Goal: Information Seeking & Learning: Learn about a topic

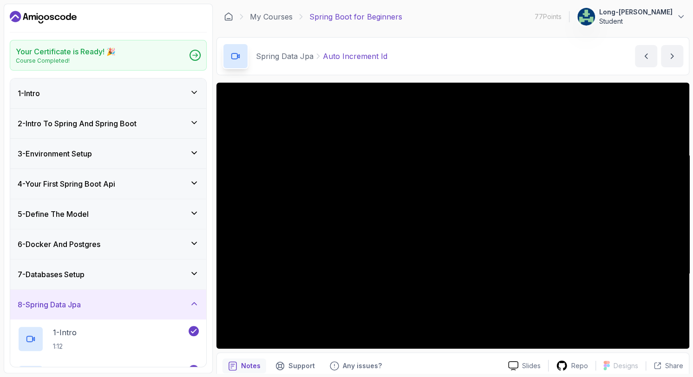
scroll to position [162, 0]
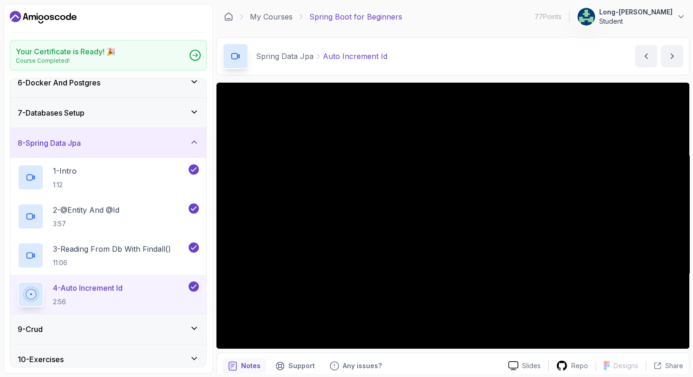
click at [0, 313] on html "Your Certificate is Ready! 🎉 Course Completed! 1 - Intro 2 - Intro To Spring An…" at bounding box center [346, 188] width 693 height 377
click at [5, 236] on div "Your Certificate is Ready! 🎉 Course Completed! 1 - Intro 2 - Intro To Spring An…" at bounding box center [108, 189] width 209 height 370
click at [4, 251] on div "Your Certificate is Ready! 🎉 Course Completed! 1 - Intro 2 - Intro To Spring An…" at bounding box center [108, 189] width 209 height 370
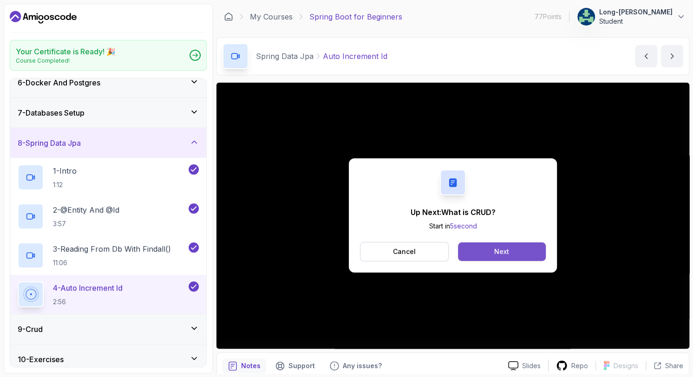
click at [504, 248] on div "Next" at bounding box center [501, 251] width 15 height 9
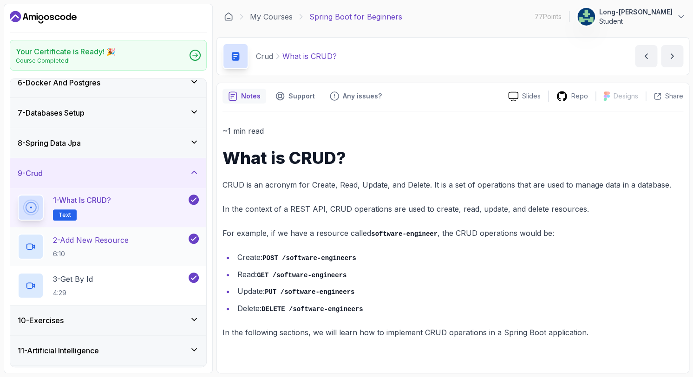
click at [92, 238] on p "2 - Add New Resource" at bounding box center [91, 240] width 76 height 11
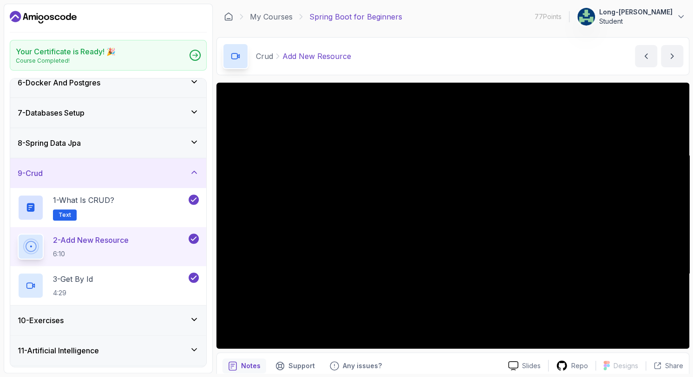
click at [199, 15] on div at bounding box center [108, 17] width 197 height 15
click at [405, 57] on div "Crud Add New Resource Add New Resource by [PERSON_NAME]" at bounding box center [452, 56] width 473 height 38
click at [444, 51] on div "Crud Add New Resource Add New Resource by [PERSON_NAME]" at bounding box center [452, 56] width 473 height 38
click at [456, 21] on div "My Courses Spring Boot for Beginners 77 Points Long-[PERSON_NAME] Student" at bounding box center [452, 17] width 473 height 26
click at [449, 39] on div "Crud Add New Resource Add New Resource by [PERSON_NAME]" at bounding box center [452, 56] width 473 height 38
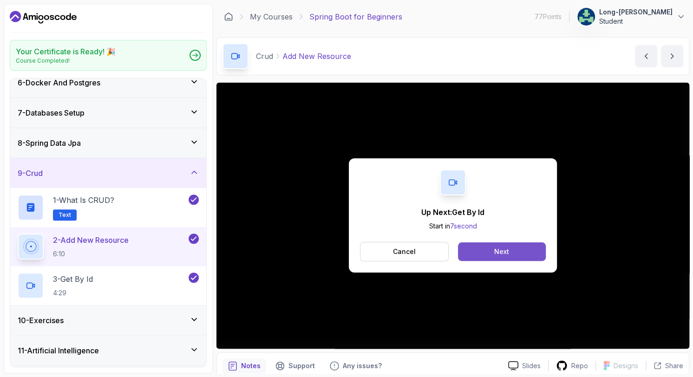
click at [517, 251] on button "Next" at bounding box center [502, 251] width 88 height 19
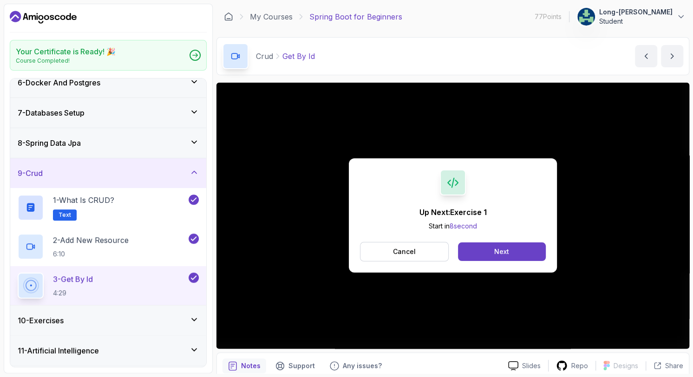
click at [325, 237] on div "Up Next: Exercise 1 Start in 8 second Cancel Next" at bounding box center [452, 216] width 473 height 266
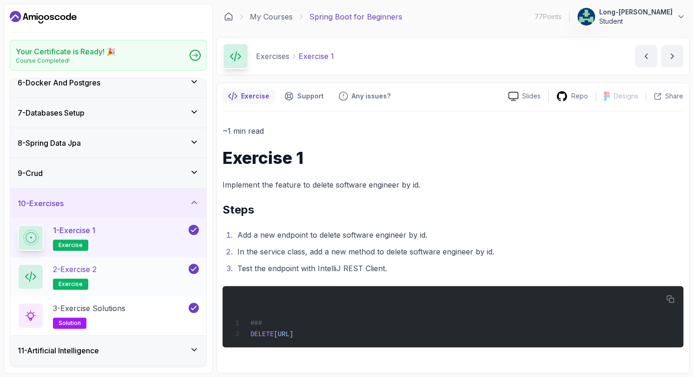
click at [72, 273] on p "2 - Exercise 2" at bounding box center [75, 269] width 44 height 11
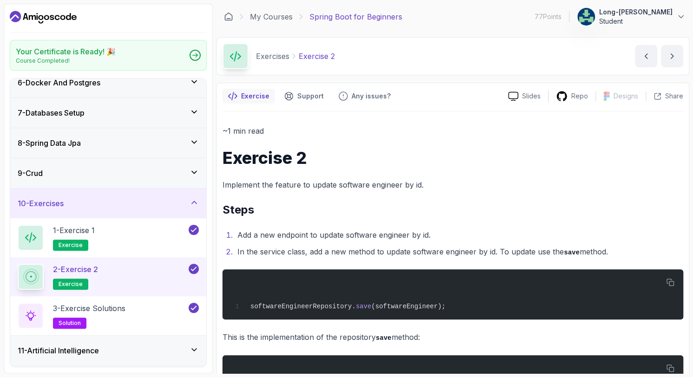
click at [72, 273] on p "2 - Exercise 2" at bounding box center [75, 269] width 45 height 11
click at [40, 172] on h3 "9 - Crud" at bounding box center [30, 173] width 25 height 11
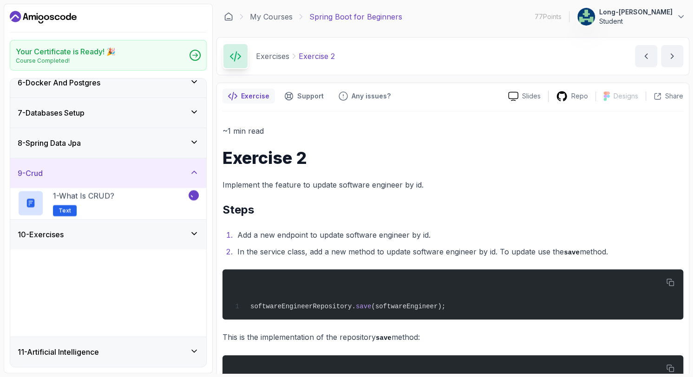
click at [40, 172] on h3 "9 - Crud" at bounding box center [30, 173] width 25 height 11
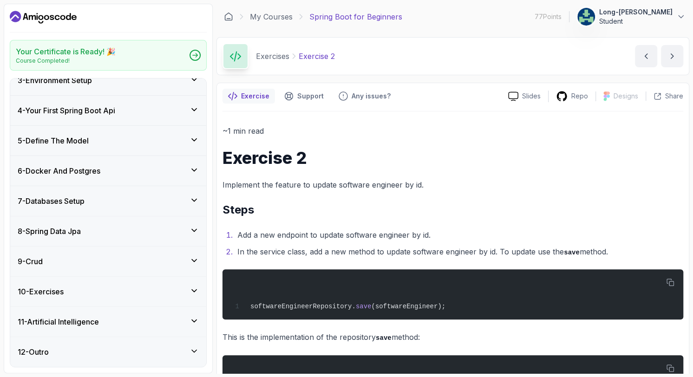
scroll to position [72, 0]
click at [39, 259] on h3 "9 - Crud" at bounding box center [30, 262] width 25 height 11
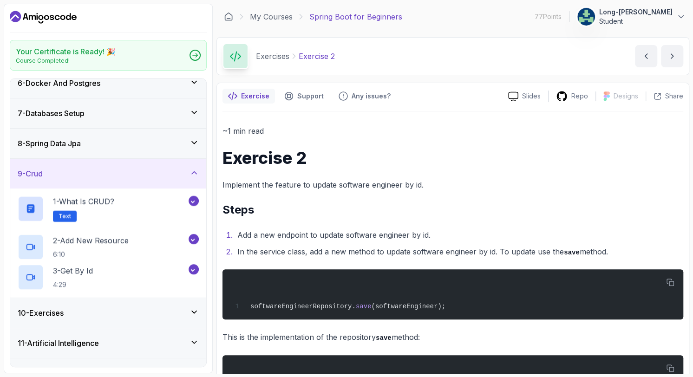
scroll to position [162, 0]
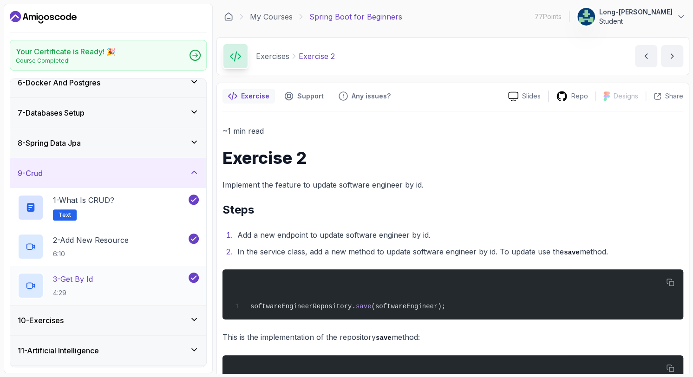
click at [90, 274] on p "3 - Get By Id" at bounding box center [73, 279] width 40 height 11
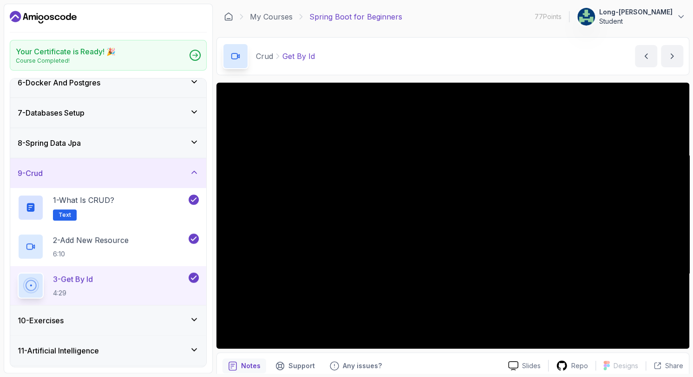
click at [209, 333] on div "Your Certificate is Ready! 🎉 Course Completed! 1 - Intro 2 - Intro To Spring An…" at bounding box center [108, 189] width 209 height 370
click at [204, 330] on div "10 - Exercises" at bounding box center [108, 321] width 196 height 30
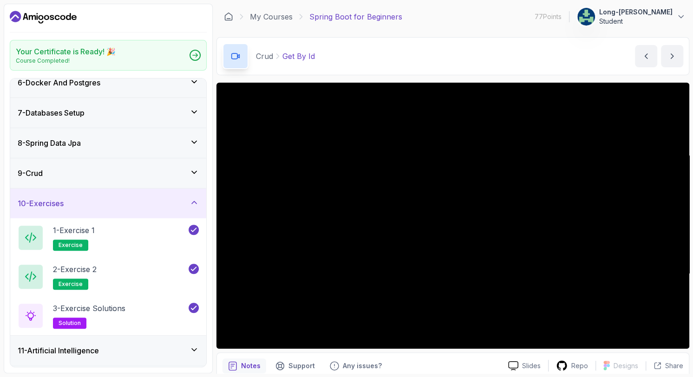
click at [4, 152] on div "Your Certificate is Ready! 🎉 Course Completed! 1 - Intro 2 - Intro To Spring An…" at bounding box center [108, 189] width 209 height 370
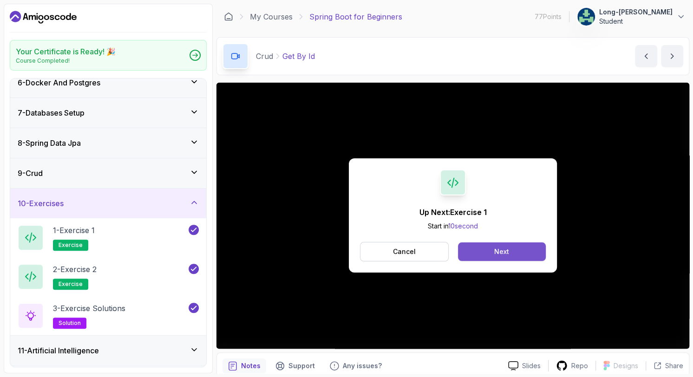
click at [478, 253] on button "Next" at bounding box center [502, 251] width 88 height 19
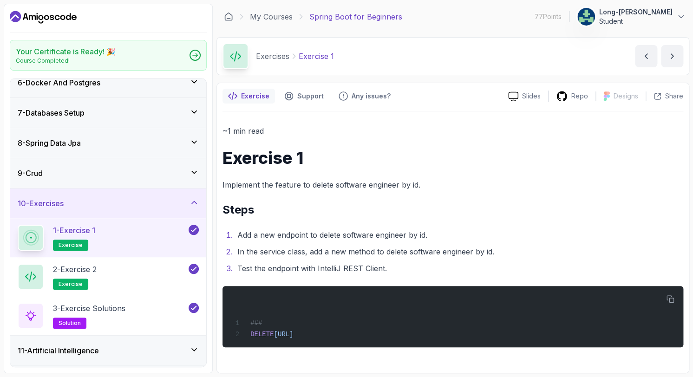
click at [6, 273] on div "Your Certificate is Ready! 🎉 Course Completed! 1 - Intro 2 - Intro To Spring An…" at bounding box center [108, 189] width 209 height 370
click at [325, 191] on div "~1 min read Exercise 1 Implement the feature to delete software engineer by id.…" at bounding box center [452, 235] width 461 height 223
click at [588, 242] on ol "Add a new endpoint to delete software engineer by id. In the service class, add…" at bounding box center [452, 252] width 461 height 46
click at [91, 271] on p "2 - Exercise 2" at bounding box center [75, 269] width 44 height 11
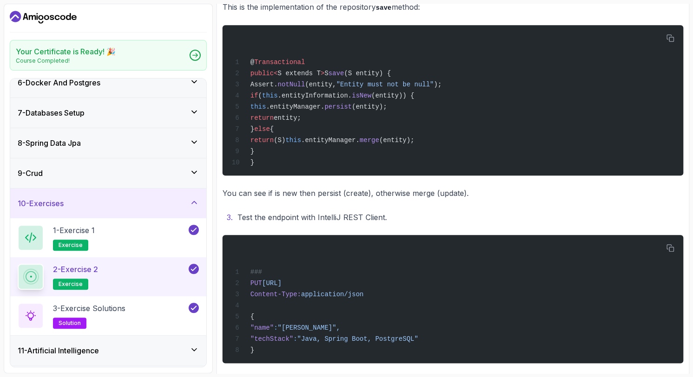
scroll to position [346, 0]
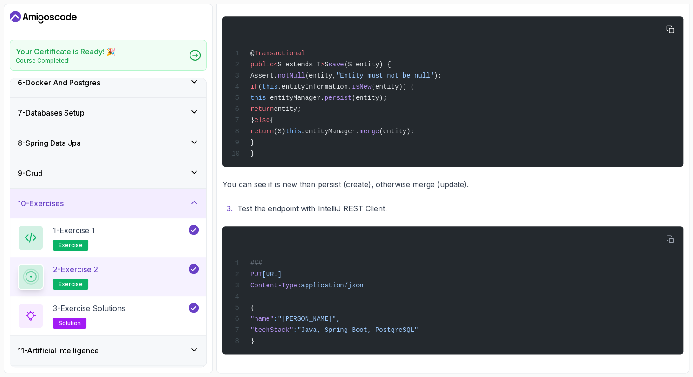
click at [431, 94] on div "@ Transactional public < S extends T > S save (S entity) { Assert. notNull (ent…" at bounding box center [453, 91] width 446 height 139
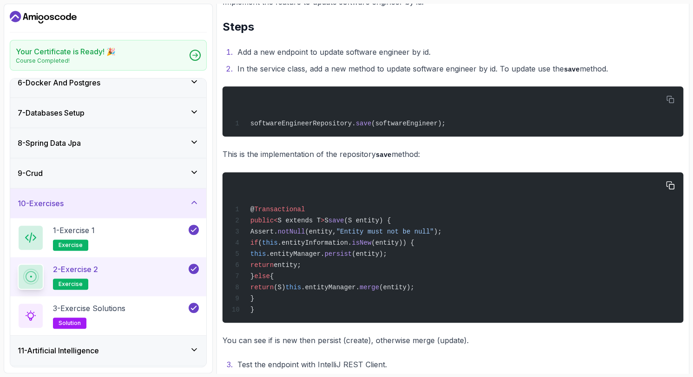
scroll to position [201, 0]
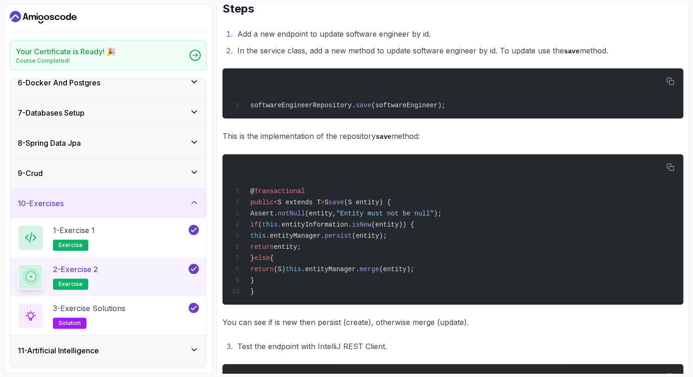
click at [355, 334] on div "~1 min read Exercise 2 Implement the feature to update software engineer by id.…" at bounding box center [452, 207] width 461 height 569
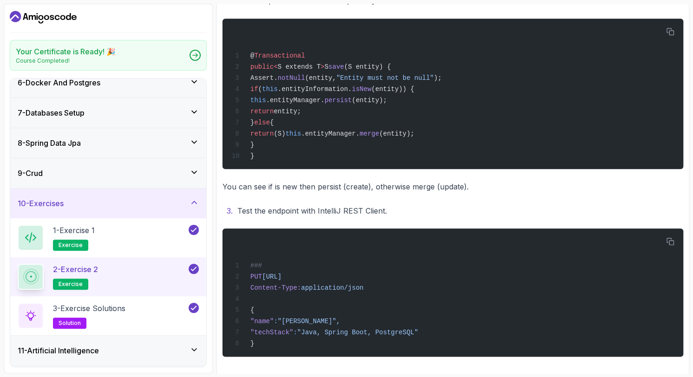
scroll to position [346, 0]
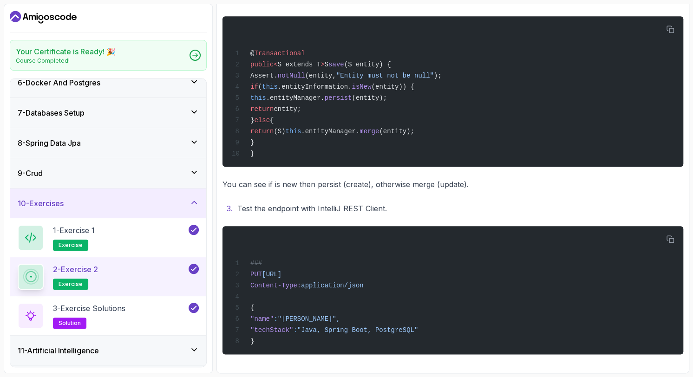
click at [454, 371] on div "Exercise Support Any issues? Slides Repo Designs Design not available Share ~1 …" at bounding box center [452, 59] width 473 height 630
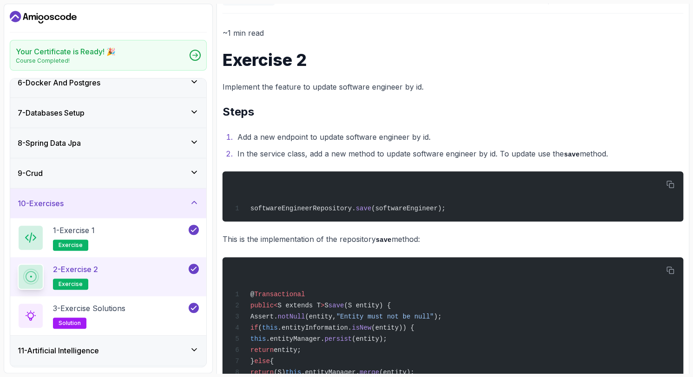
scroll to position [78, 0]
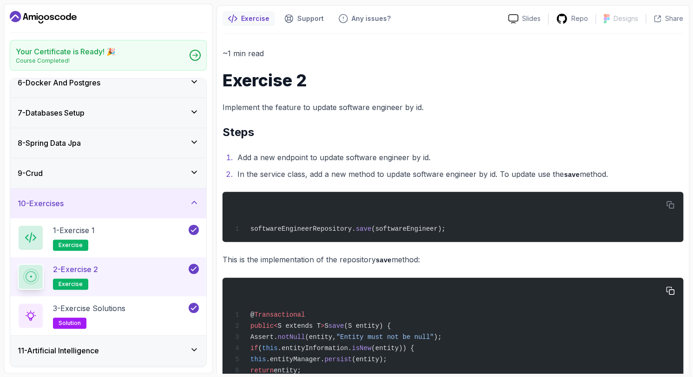
click at [405, 304] on div "@ Transactional public < S extends T > S save (S entity) { Assert. notNull (ent…" at bounding box center [453, 352] width 446 height 139
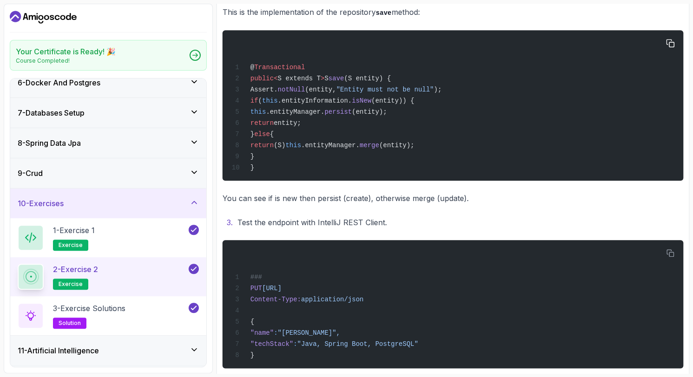
scroll to position [346, 0]
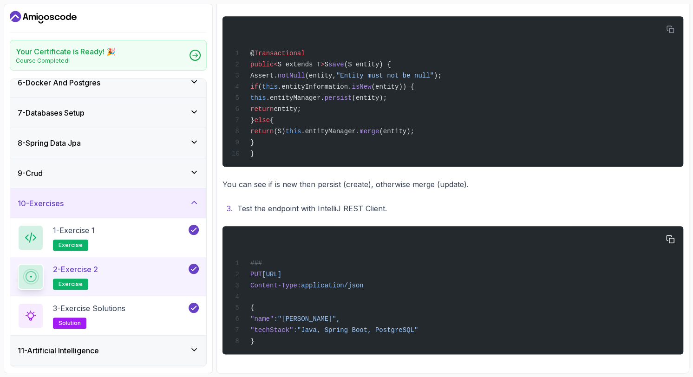
click at [446, 335] on div "### PUT [URL] Content-Type: application/json { "name" : "[PERSON_NAME]", "techS…" at bounding box center [453, 290] width 446 height 117
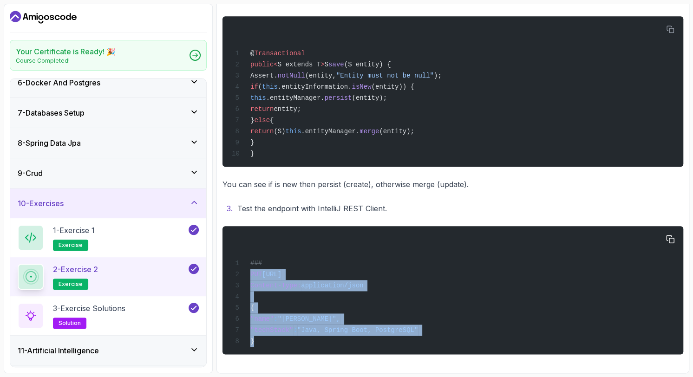
drag, startPoint x: 249, startPoint y: 270, endPoint x: 298, endPoint y: 342, distance: 86.6
click at [298, 342] on div "### PUT [URL] Content-Type: application/json { "name" : "[PERSON_NAME]", "techS…" at bounding box center [453, 290] width 446 height 117
copy code "PUT [URL] Content-Type: application/json { "name" : "[PERSON_NAME]", "techStack…"
click at [98, 311] on p "3 - Exercise Solutions" at bounding box center [89, 308] width 72 height 11
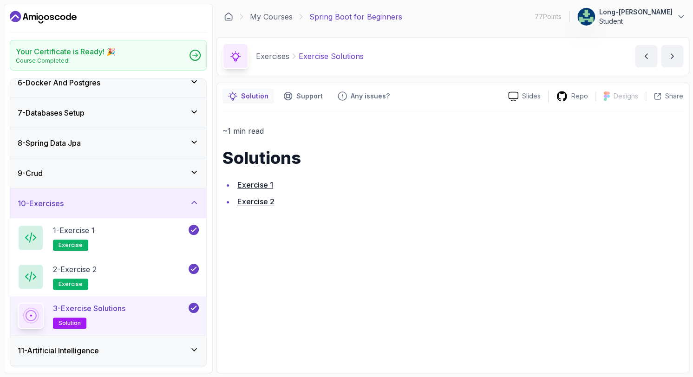
click at [247, 201] on link "Exercise 2" at bounding box center [255, 201] width 37 height 9
